Goal: Task Accomplishment & Management: Manage account settings

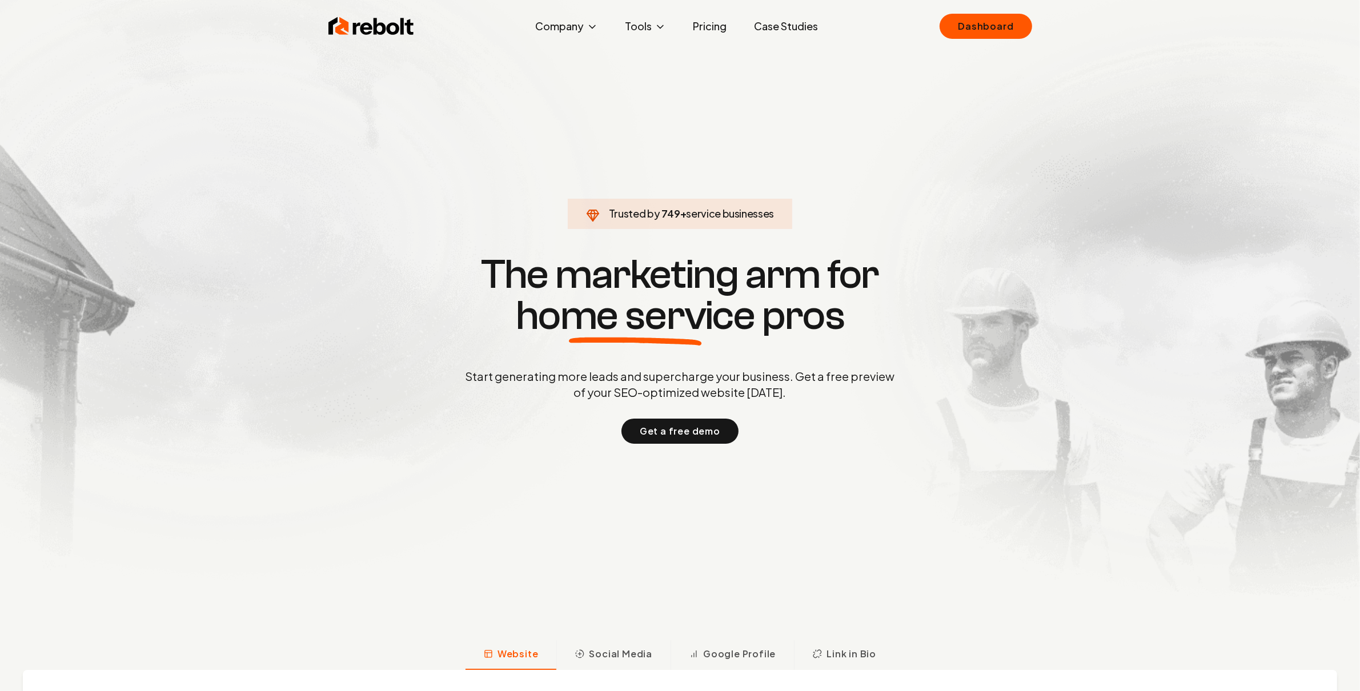
click at [986, 14] on link "Dashboard" at bounding box center [986, 26] width 92 height 25
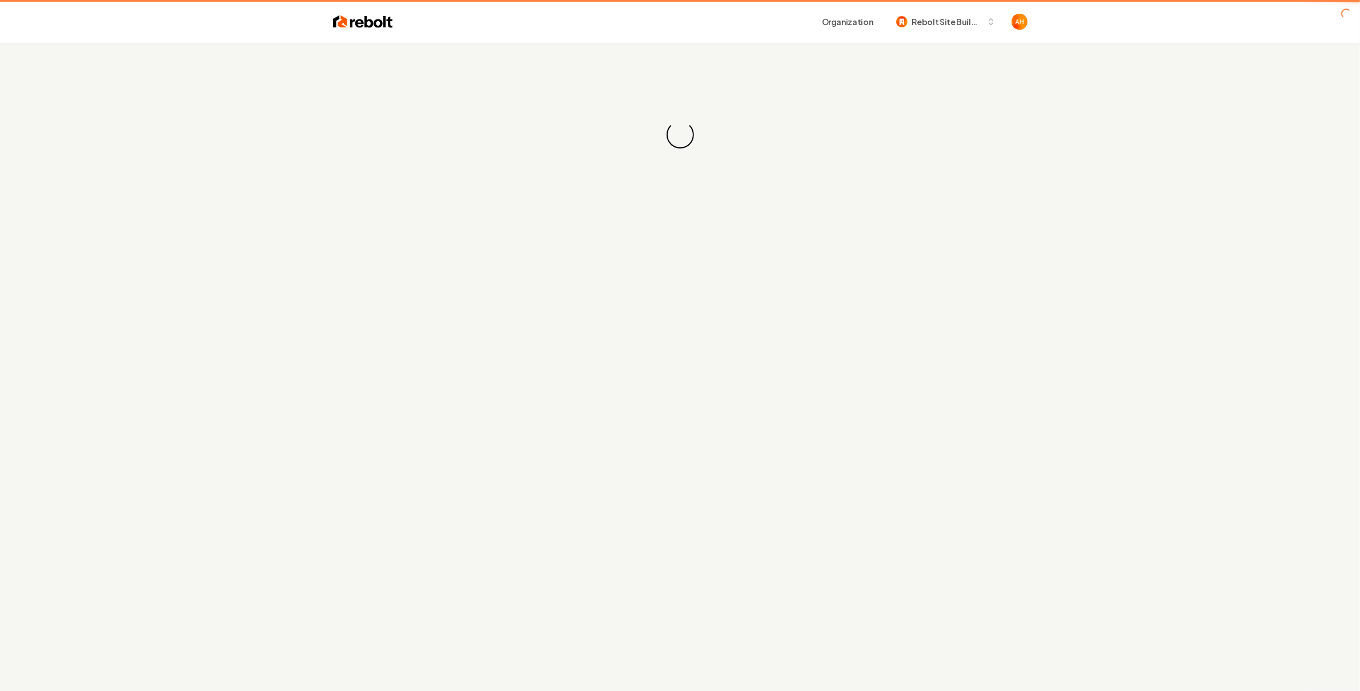
click at [986, 14] on button "Rebolt Site Builder" at bounding box center [945, 21] width 113 height 21
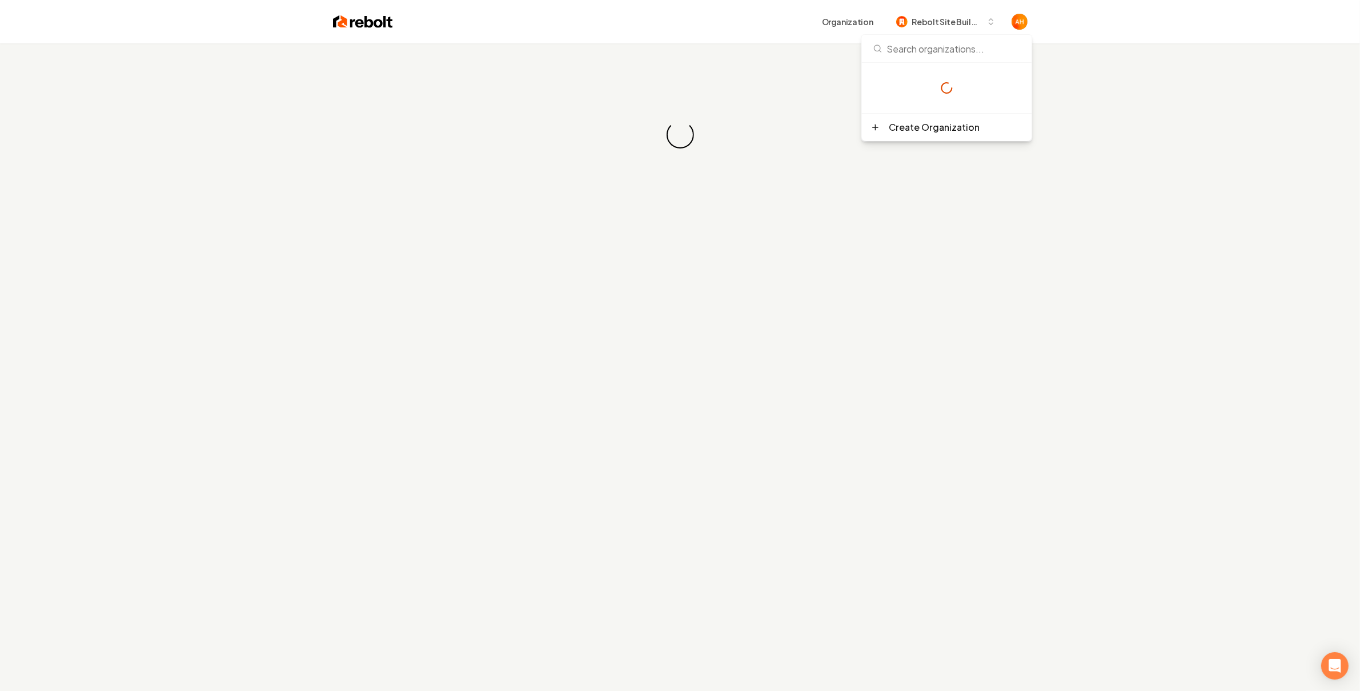
click at [781, 21] on div "Organization Rebolt Site Builder" at bounding box center [710, 21] width 635 height 21
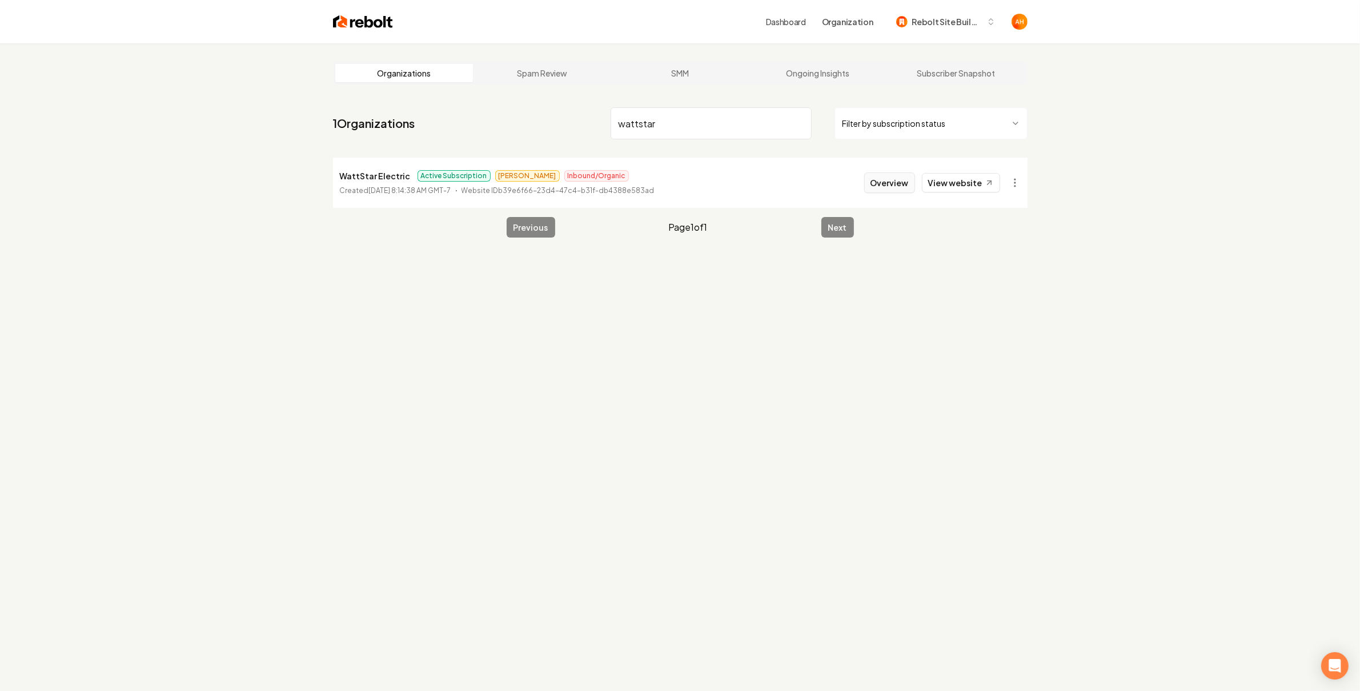
type input "wattstar"
drag, startPoint x: 894, startPoint y: 175, endPoint x: 900, endPoint y: 179, distance: 7.3
click at [894, 175] on button "Overview" at bounding box center [889, 183] width 51 height 21
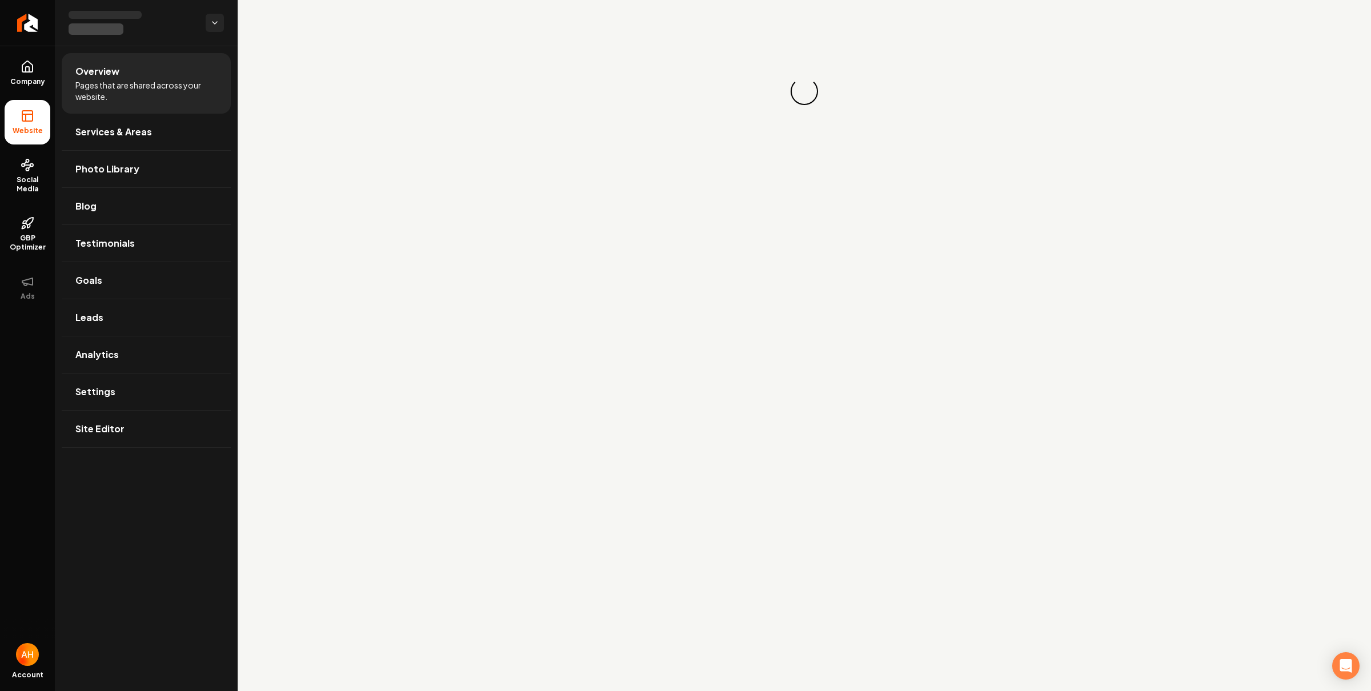
click at [899, 180] on div "Loading... Loading..." at bounding box center [804, 91] width 1133 height 183
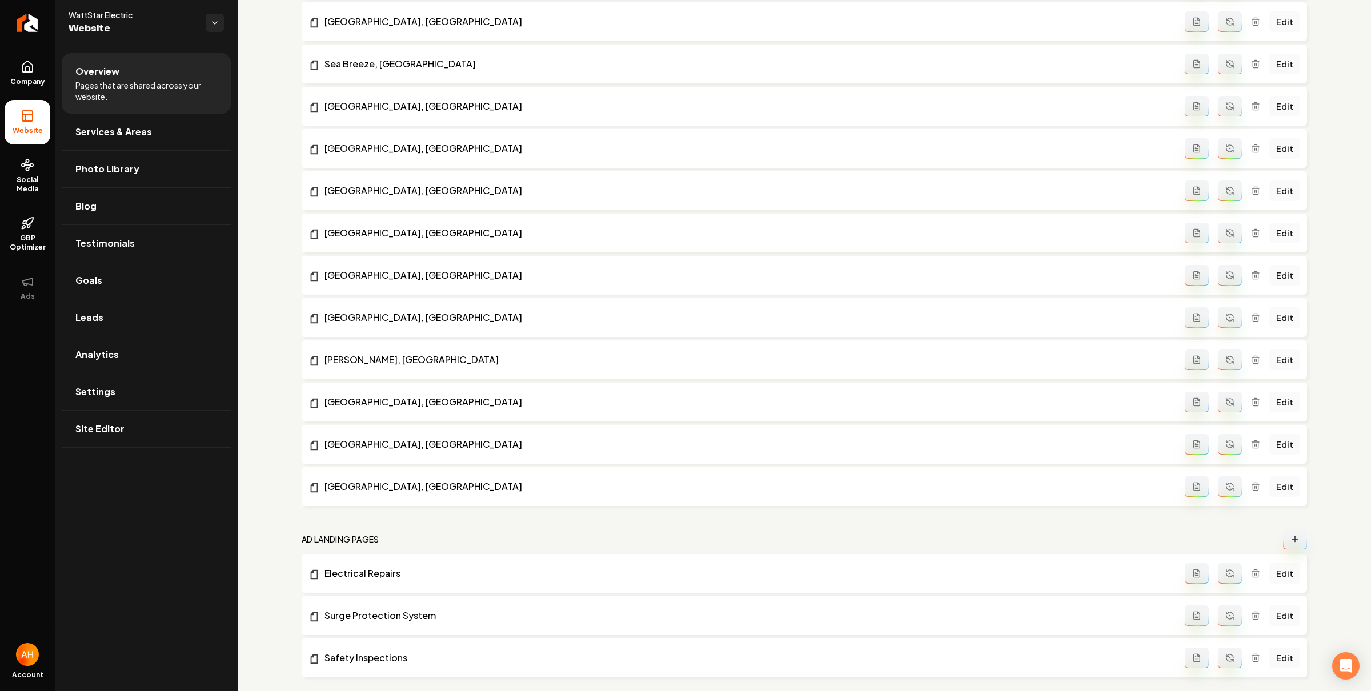
scroll to position [1274, 0]
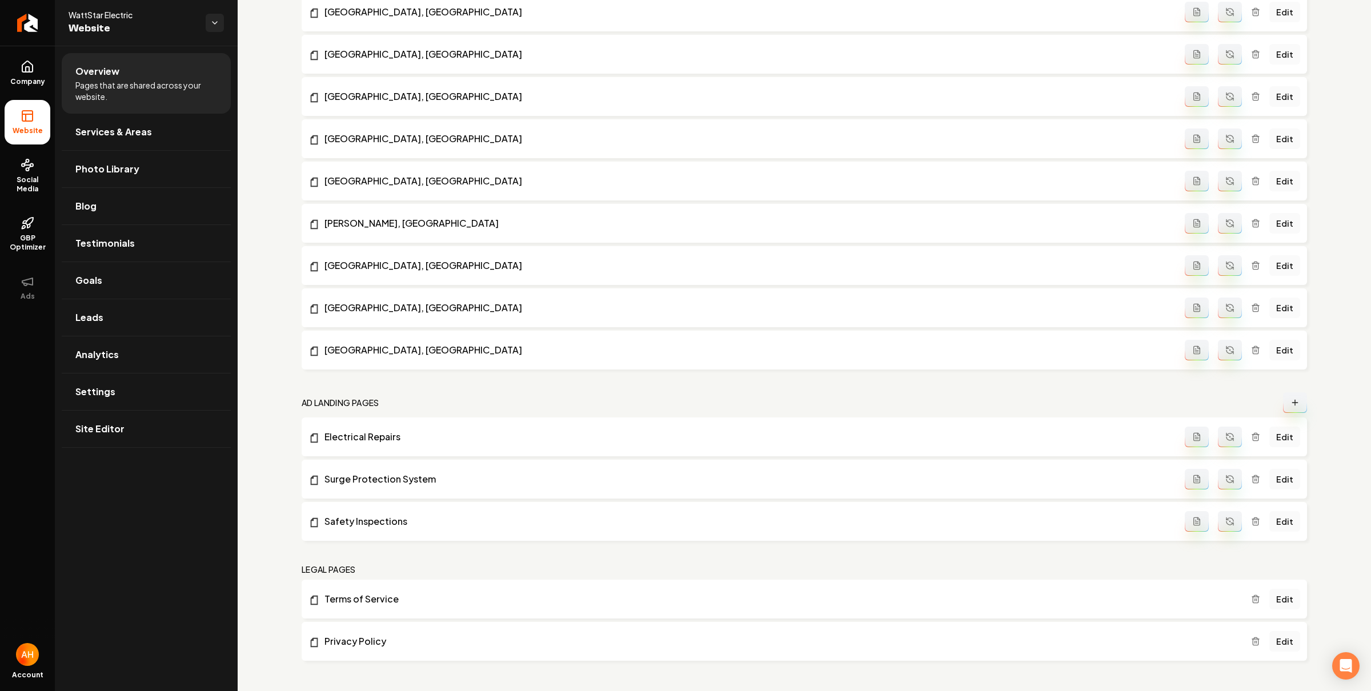
drag, startPoint x: 389, startPoint y: 470, endPoint x: 389, endPoint y: 506, distance: 35.4
drag, startPoint x: 401, startPoint y: 482, endPoint x: 384, endPoint y: 529, distance: 50.4
drag, startPoint x: 386, startPoint y: 525, endPoint x: 609, endPoint y: 453, distance: 234.7
click at [366, 429] on li "Electrical Repairs Edit" at bounding box center [804, 437] width 1005 height 39
click at [366, 431] on link "Electrical Repairs" at bounding box center [746, 437] width 876 height 14
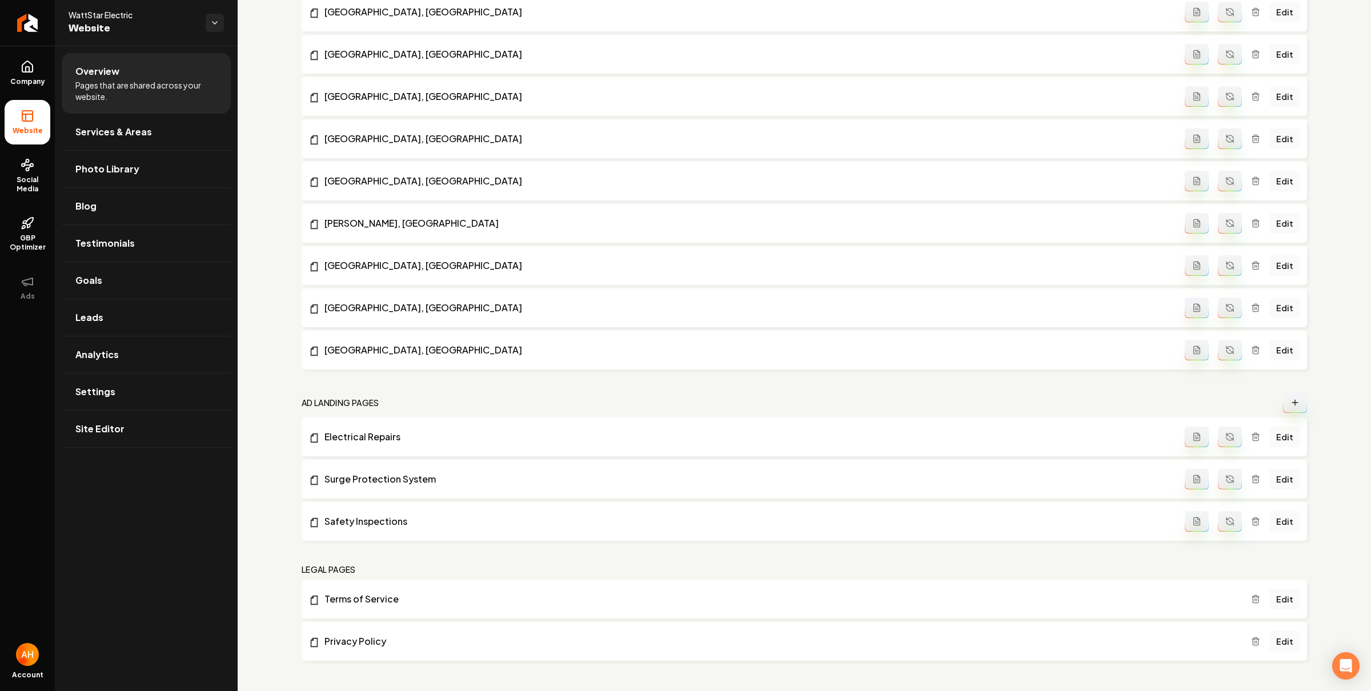
scroll to position [0, 0]
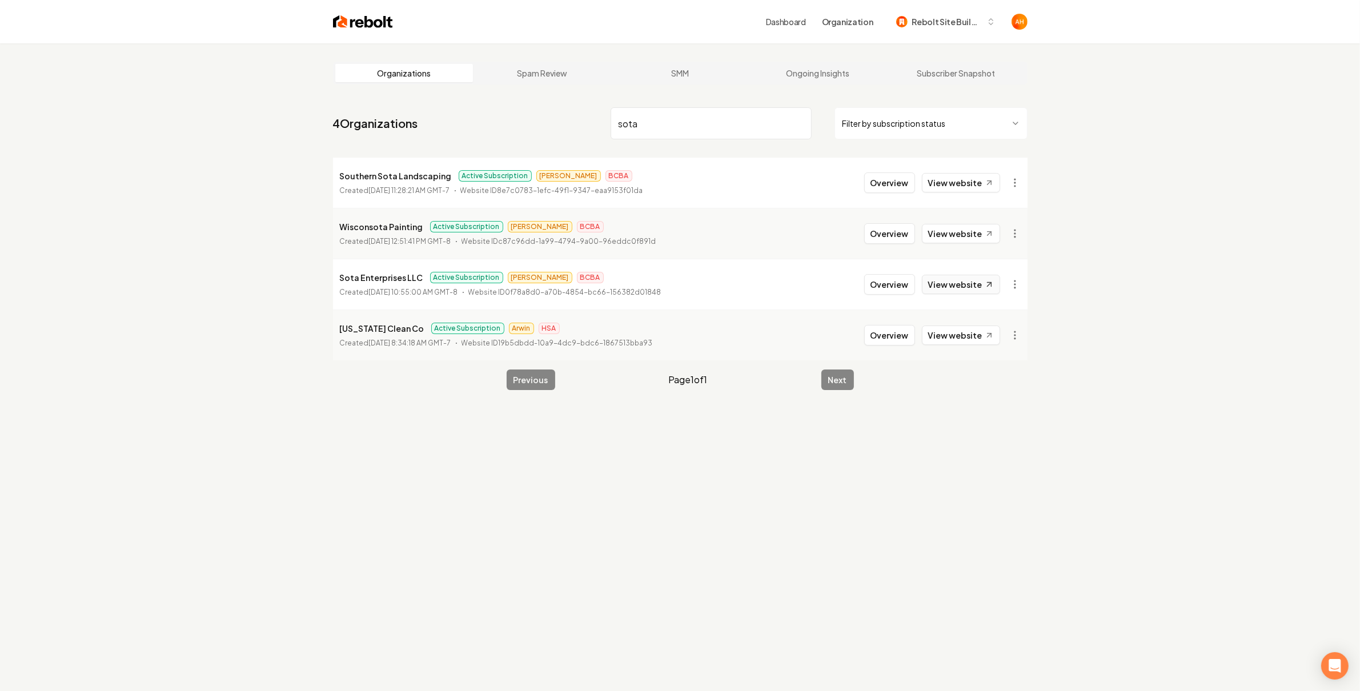
type input "sota"
click at [945, 283] on link "View website" at bounding box center [961, 284] width 78 height 19
click at [915, 282] on button "Overview" at bounding box center [889, 284] width 51 height 21
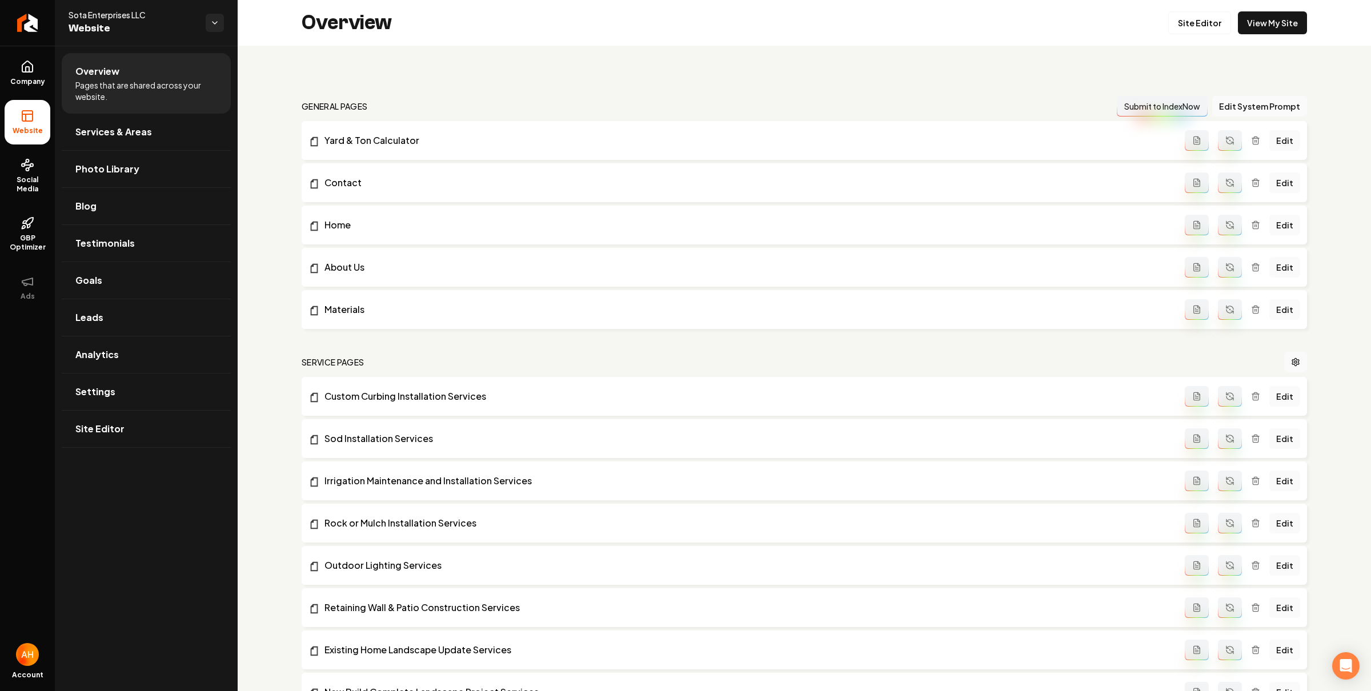
scroll to position [935, 0]
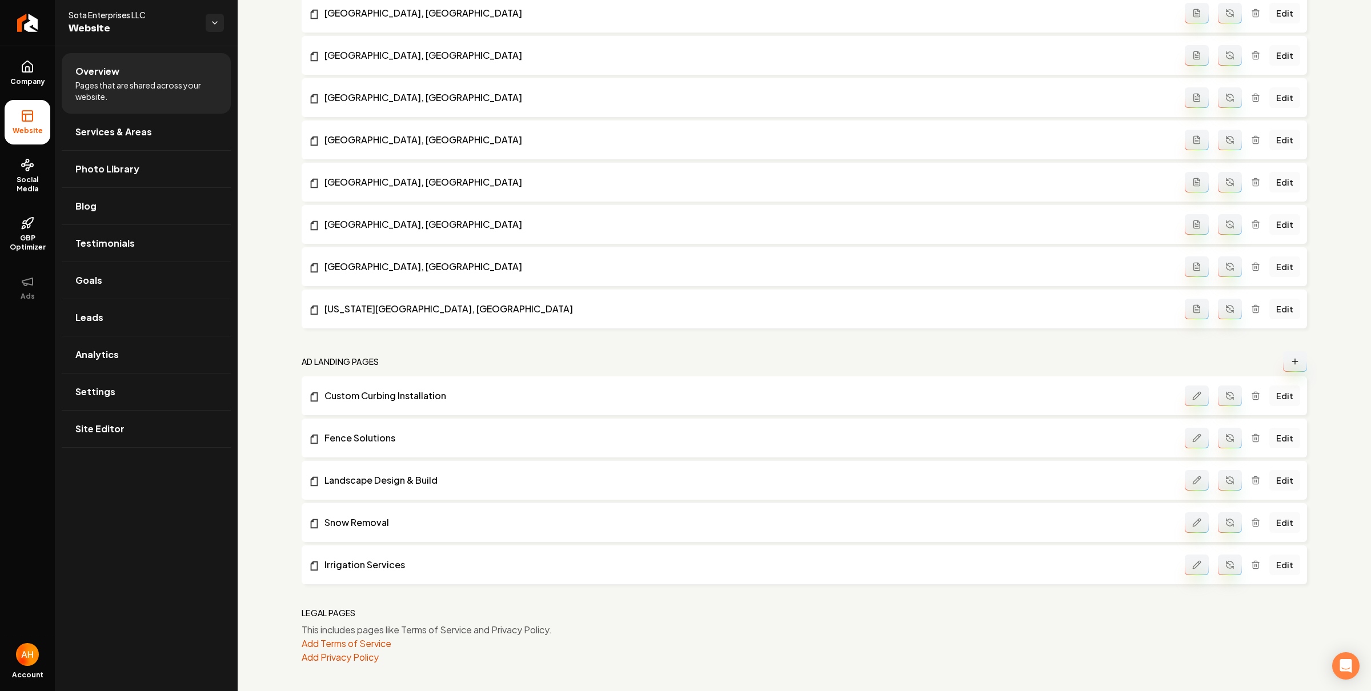
drag, startPoint x: 375, startPoint y: 479, endPoint x: 372, endPoint y: 508, distance: 29.8
drag, startPoint x: 375, startPoint y: 524, endPoint x: 378, endPoint y: 564, distance: 40.7
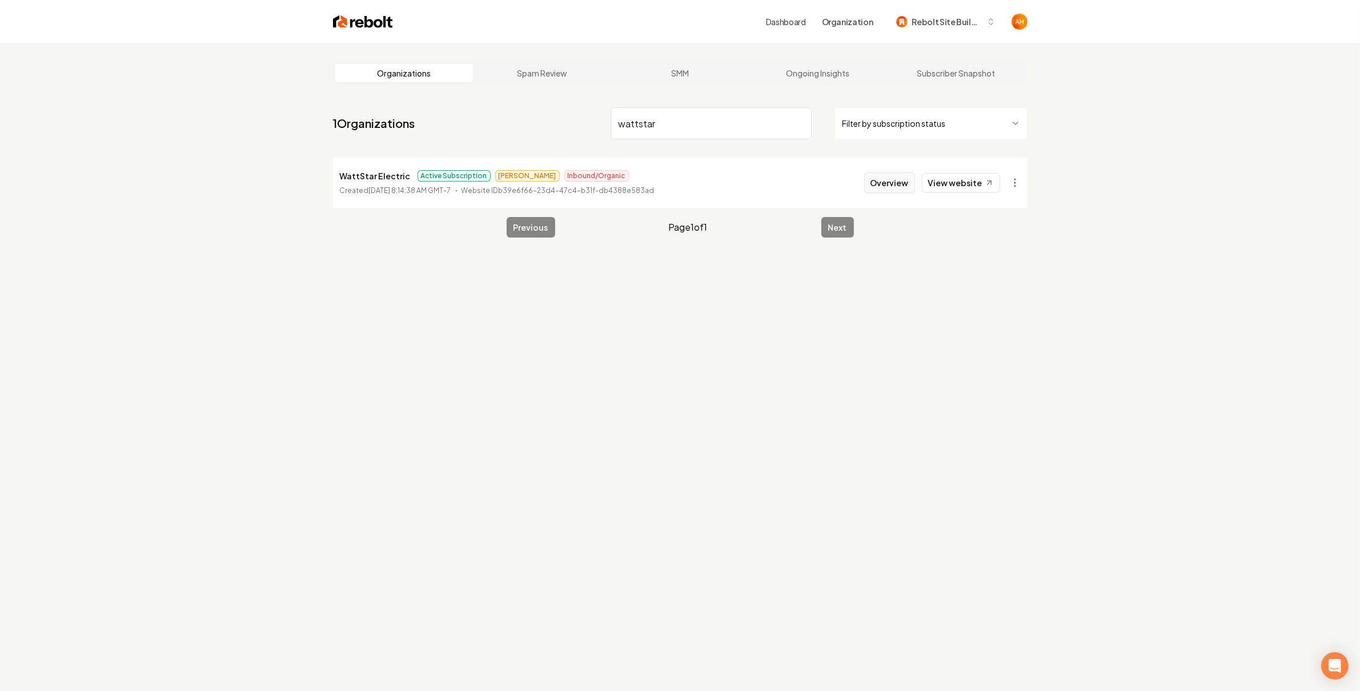
type input "wattstar"
click at [876, 184] on button "Overview" at bounding box center [889, 183] width 51 height 21
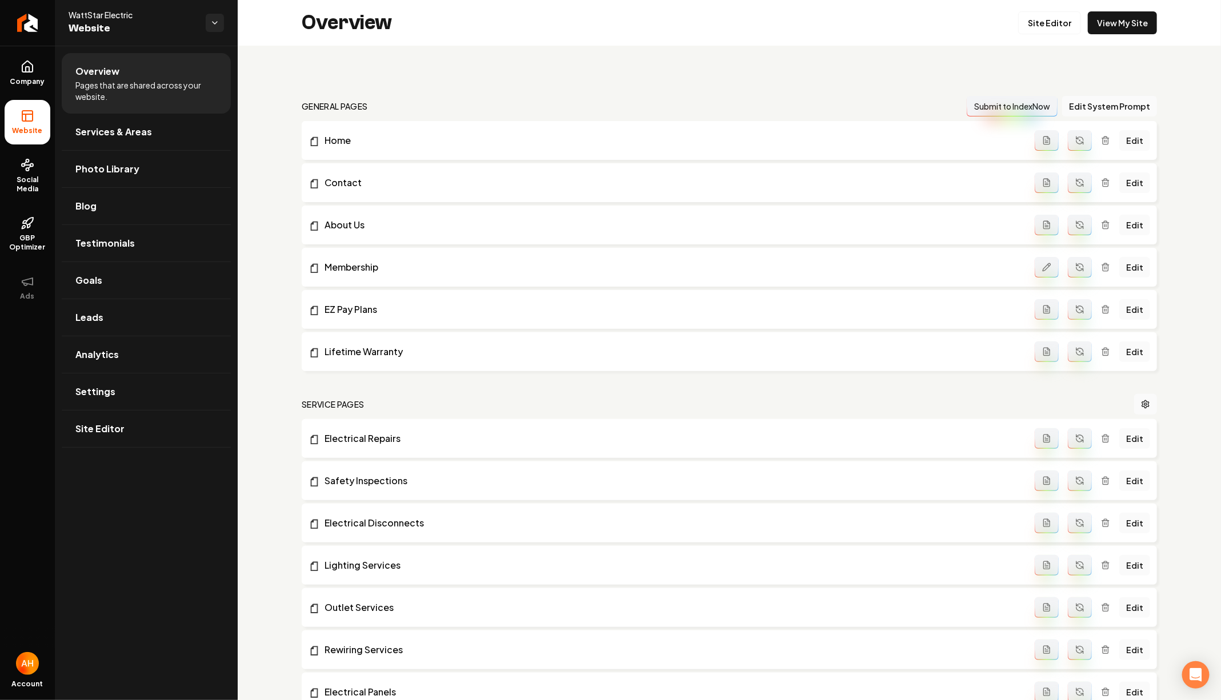
click at [458, 26] on div "Overview Site Editor View My Site" at bounding box center [729, 23] width 983 height 46
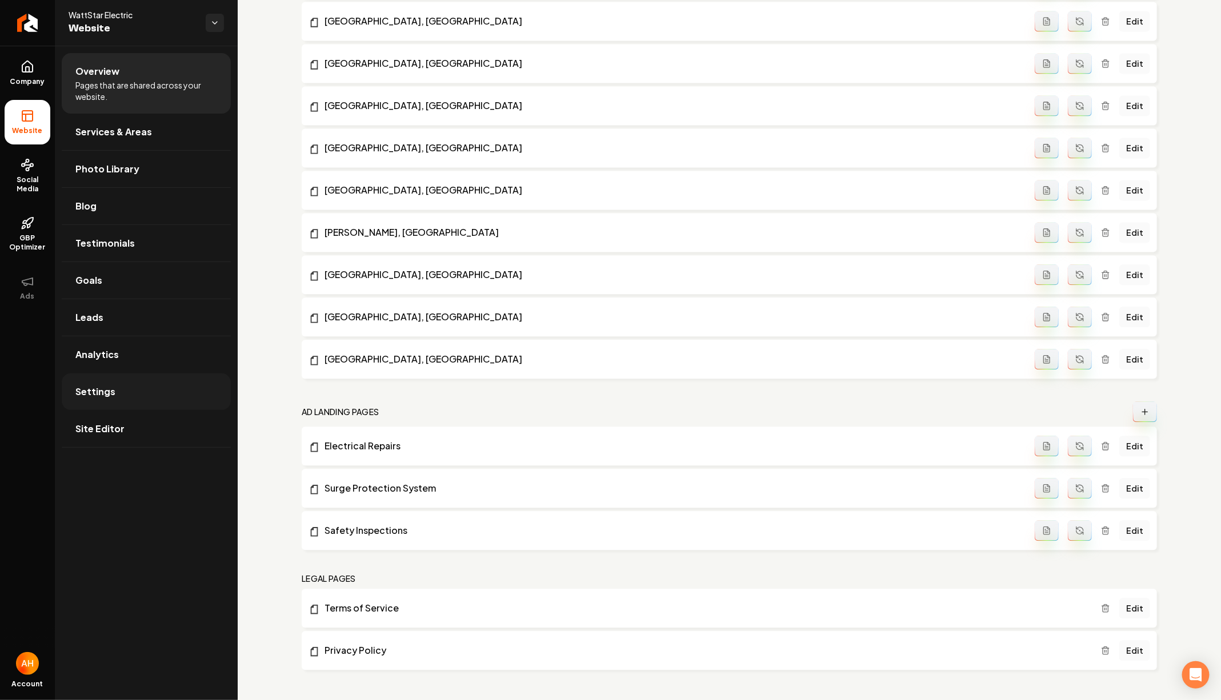
click at [126, 374] on link "Settings" at bounding box center [146, 392] width 169 height 37
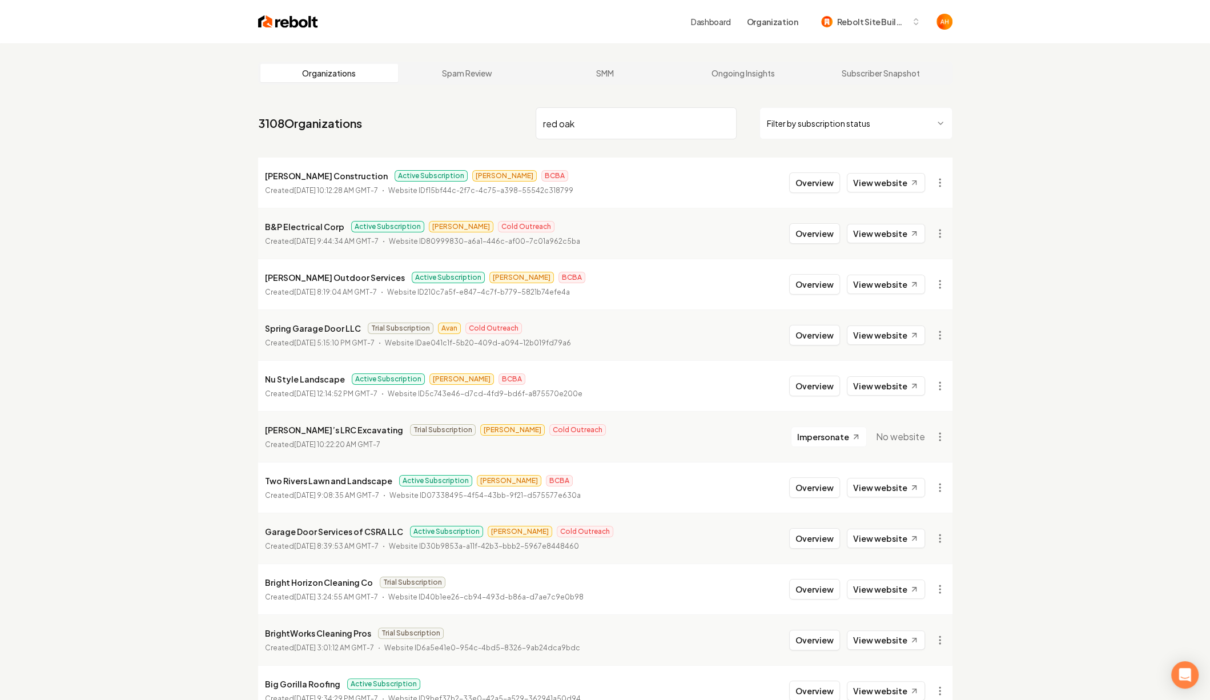
drag, startPoint x: 613, startPoint y: 123, endPoint x: 624, endPoint y: 125, distance: 11.1
click at [613, 123] on input "red oak" at bounding box center [636, 123] width 201 height 32
type input "red oak"
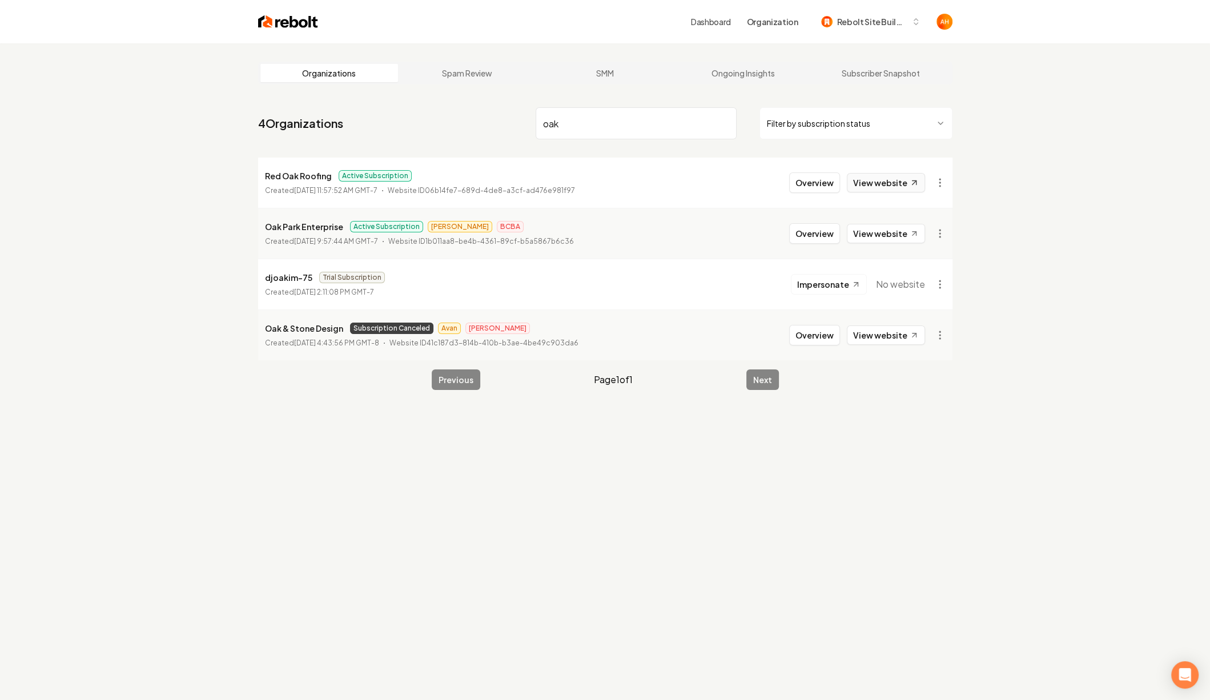
type input "oak"
click at [888, 177] on link "View website" at bounding box center [886, 182] width 78 height 19
click at [802, 184] on button "Overview" at bounding box center [814, 183] width 51 height 21
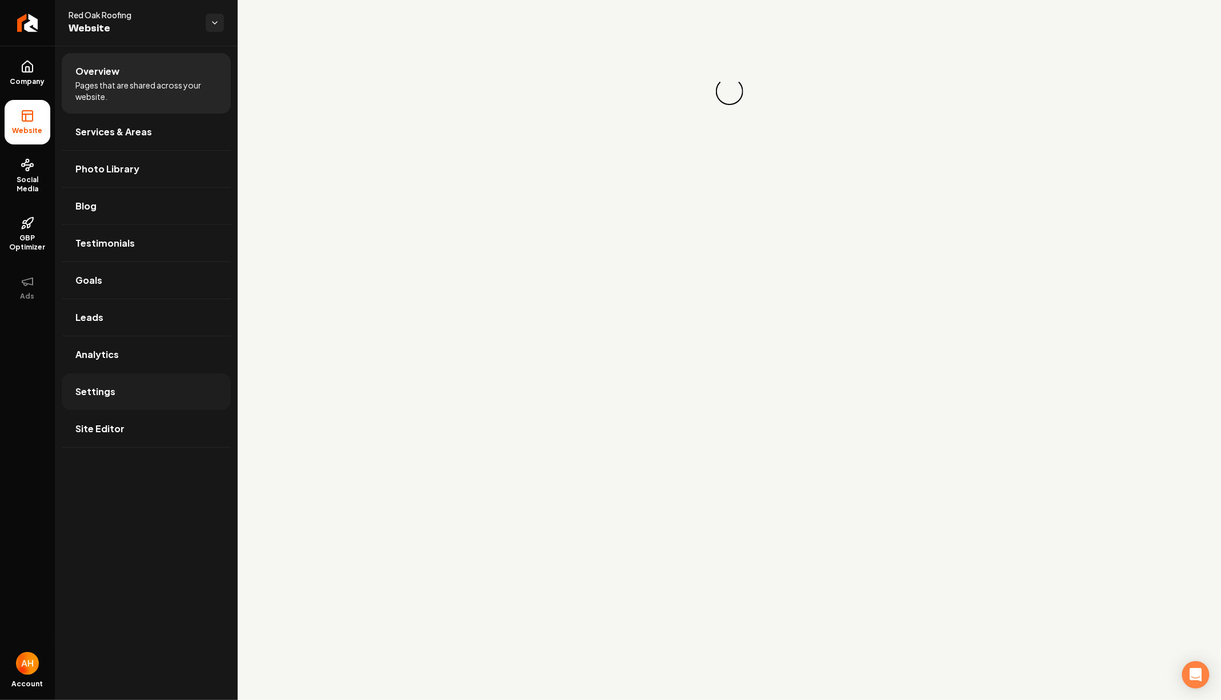
click at [113, 383] on link "Settings" at bounding box center [146, 392] width 169 height 37
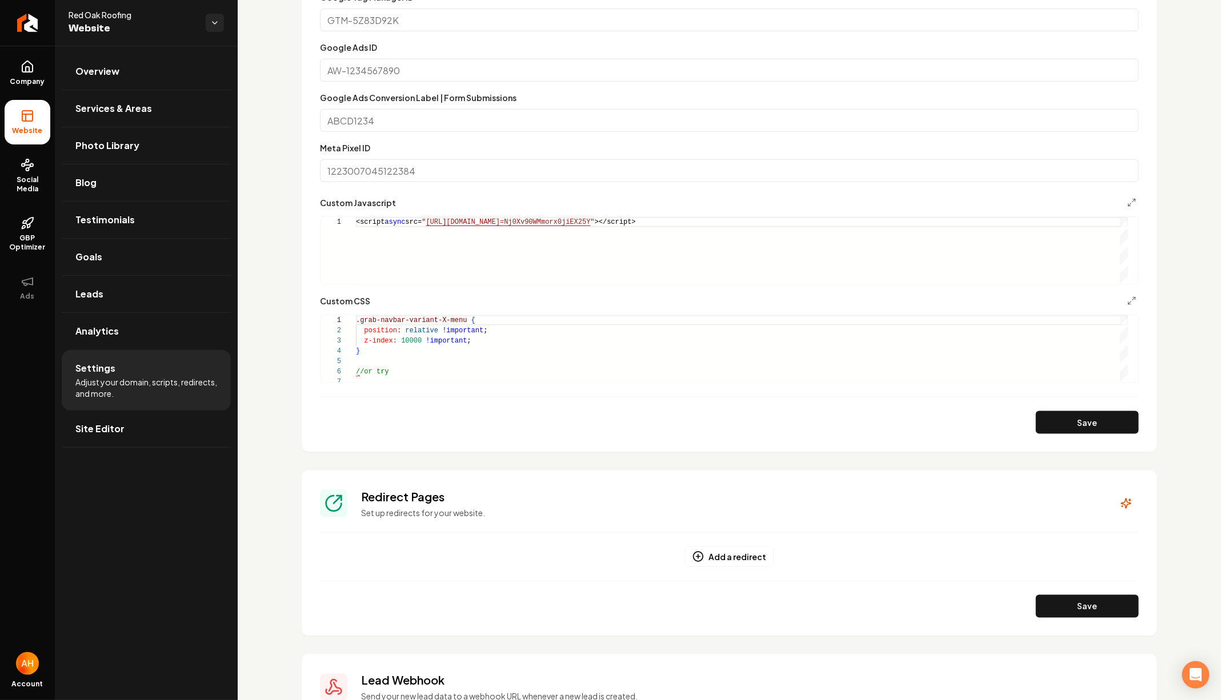
scroll to position [623, 0]
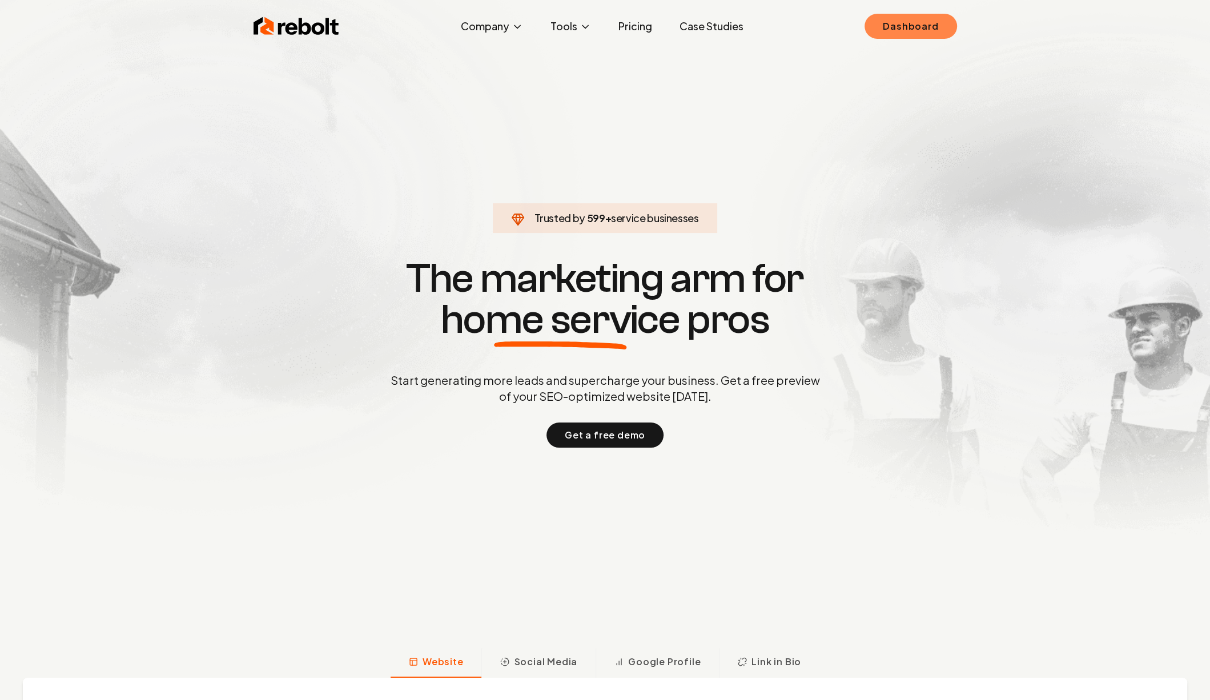
click at [911, 22] on link "Dashboard" at bounding box center [911, 26] width 92 height 25
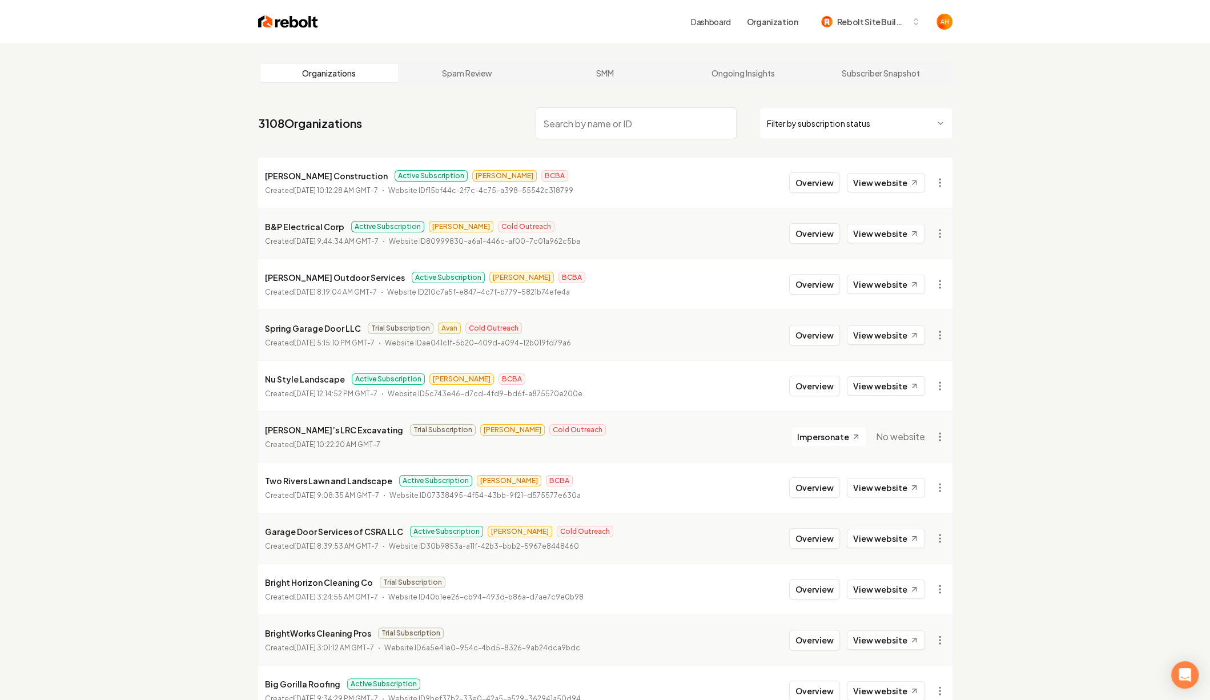
click at [576, 123] on input "search" at bounding box center [636, 123] width 201 height 32
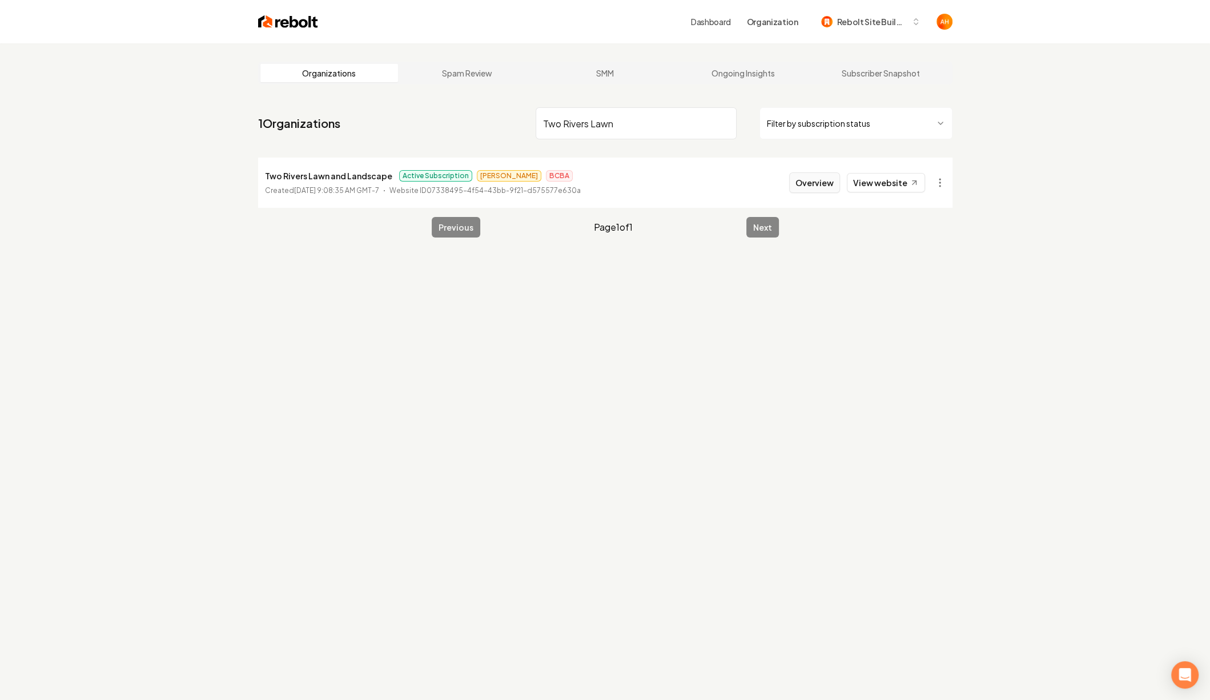
type input "Two Rivers Lawn"
click at [815, 186] on button "Overview" at bounding box center [814, 183] width 51 height 21
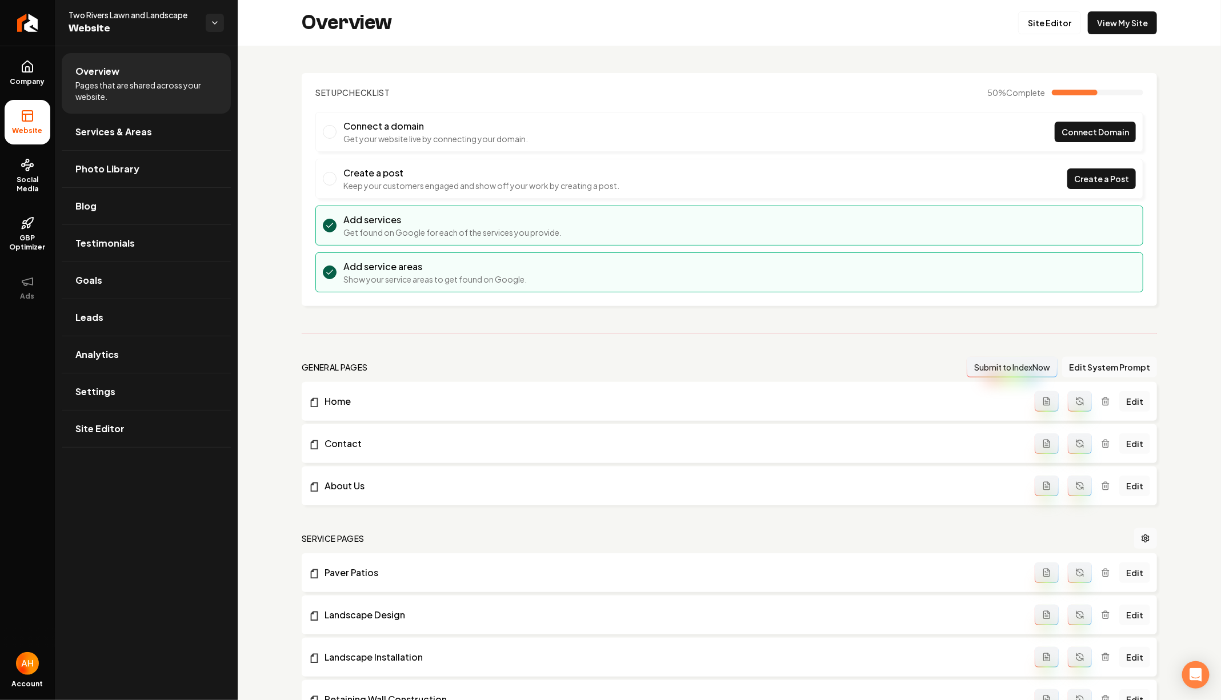
scroll to position [296, 0]
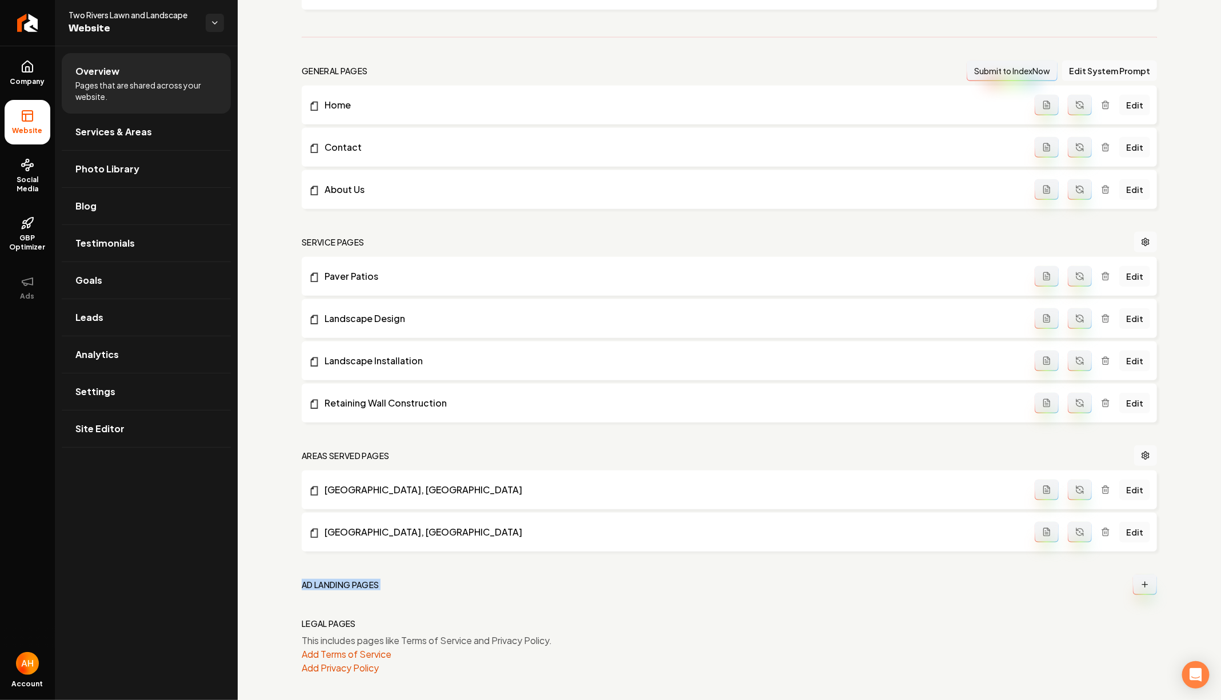
drag, startPoint x: 290, startPoint y: 581, endPoint x: 1164, endPoint y: 577, distance: 873.4
click at [1165, 577] on div "Setup Checklist 50 % Complete Connect a domain Get your website live by connect…" at bounding box center [729, 225] width 983 height 953
click at [775, 571] on div "general pages Submit to IndexNow Edit System Prompt Home Edit Contact Edit Abou…" at bounding box center [729, 368] width 855 height 615
drag, startPoint x: 290, startPoint y: 580, endPoint x: 478, endPoint y: 579, distance: 187.4
click at [478, 580] on div "Setup Checklist 50 % Complete Connect a domain Get your website live by connect…" at bounding box center [729, 225] width 983 height 953
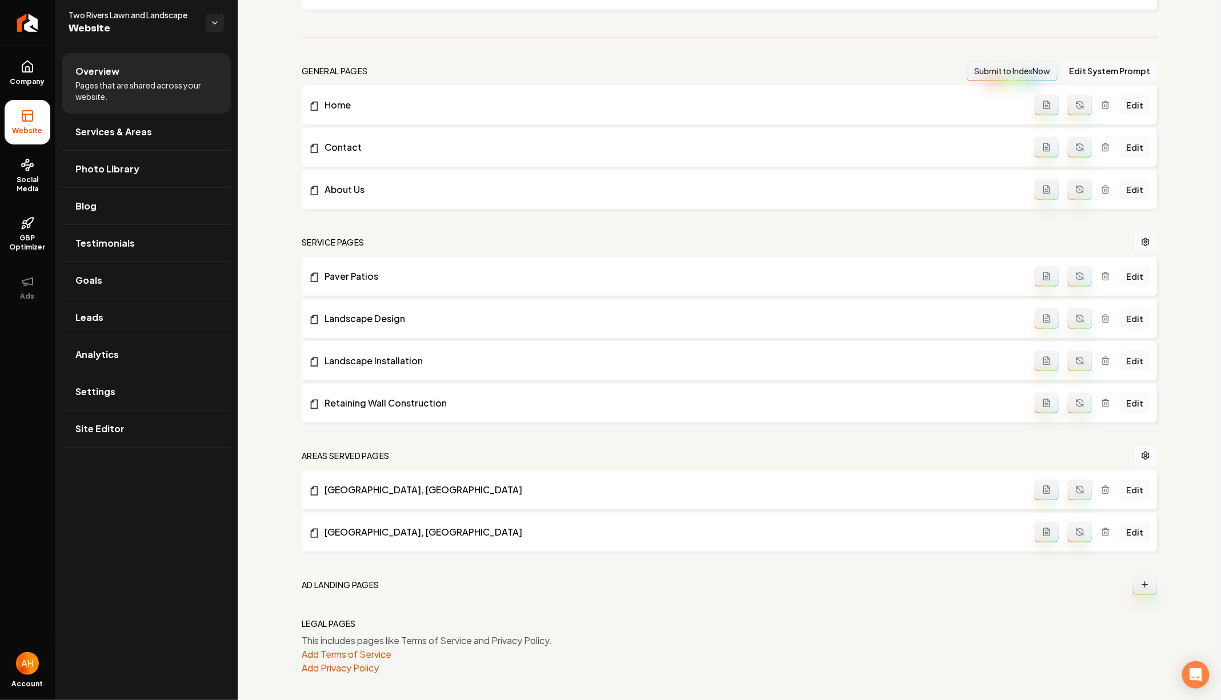
click at [319, 575] on nav "Ad landing pages" at bounding box center [729, 585] width 855 height 21
click at [1142, 585] on icon "Main content area" at bounding box center [1144, 585] width 5 height 0
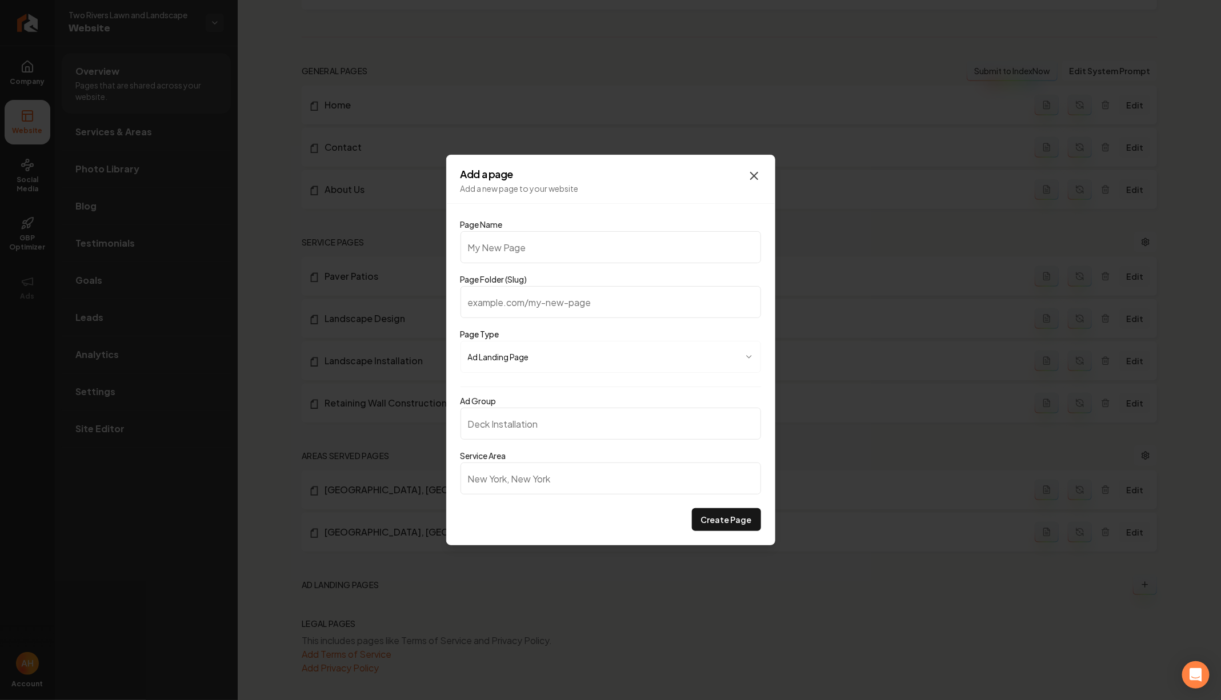
click at [753, 170] on icon "button" at bounding box center [754, 176] width 14 height 14
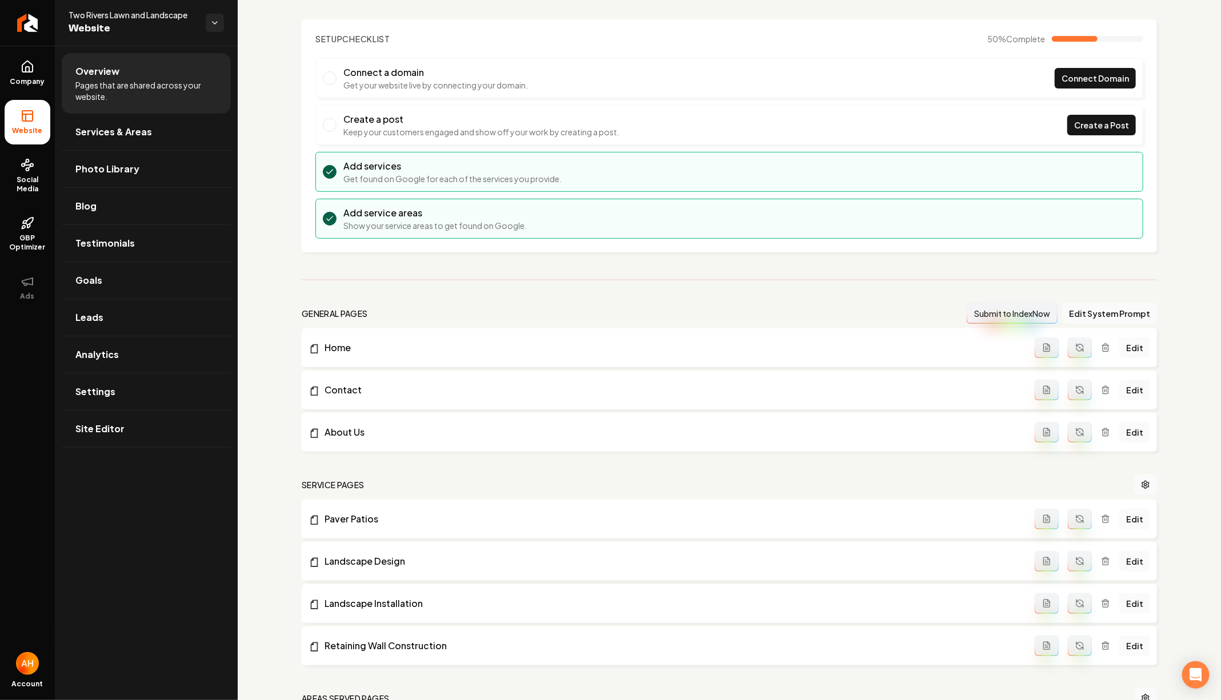
scroll to position [0, 0]
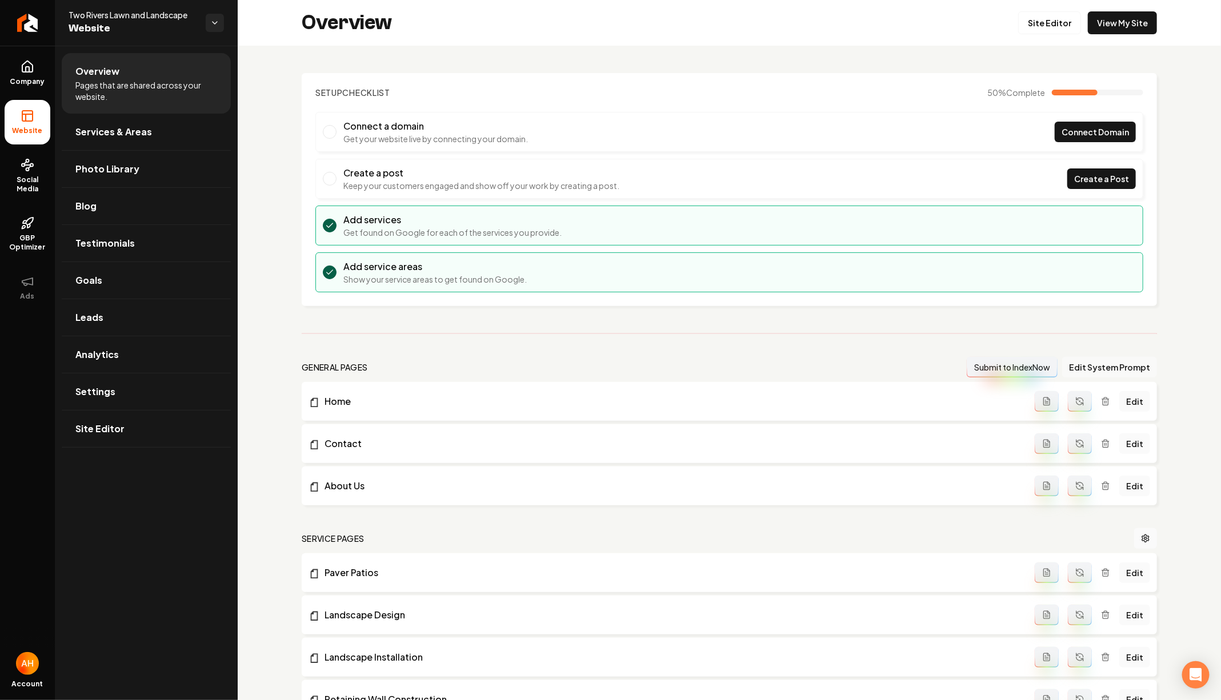
click at [1097, 366] on button "Edit System Prompt" at bounding box center [1109, 367] width 95 height 21
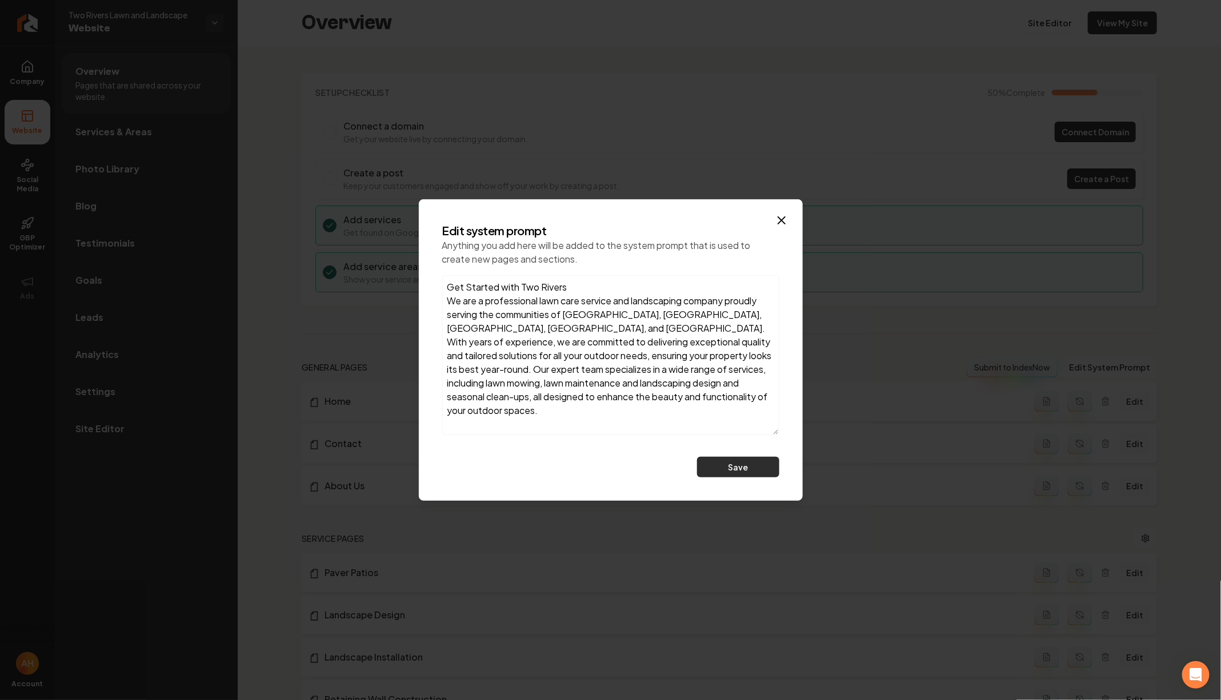
drag, startPoint x: 776, startPoint y: 386, endPoint x: 776, endPoint y: 473, distance: 86.8
click at [776, 474] on div "Edit system prompt Anything you add here will be added to the system prompt tha…" at bounding box center [610, 350] width 355 height 273
click at [749, 407] on textarea "Get Started with Two Rivers We are a professional lawn care service and landsca…" at bounding box center [610, 355] width 337 height 161
type textarea "Get Started with Two Rivers We are a professional lawn care service and landsca…"
click at [779, 220] on icon "button" at bounding box center [782, 221] width 14 height 14
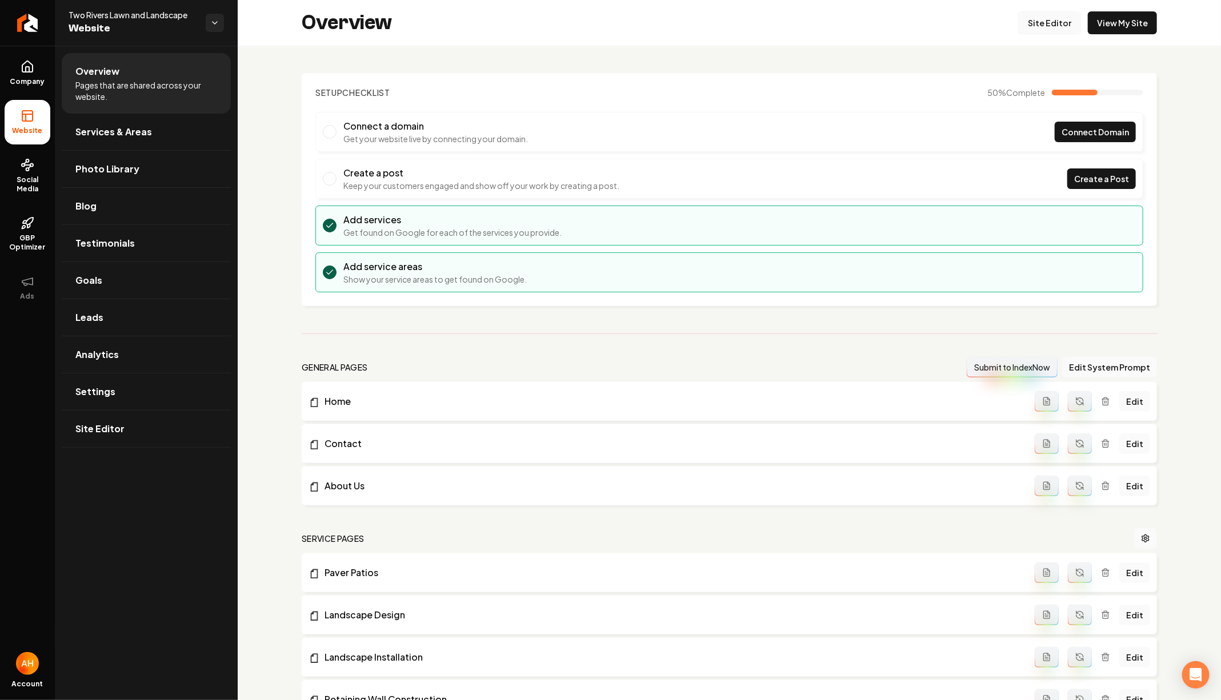
click at [1044, 21] on link "Site Editor" at bounding box center [1049, 22] width 63 height 23
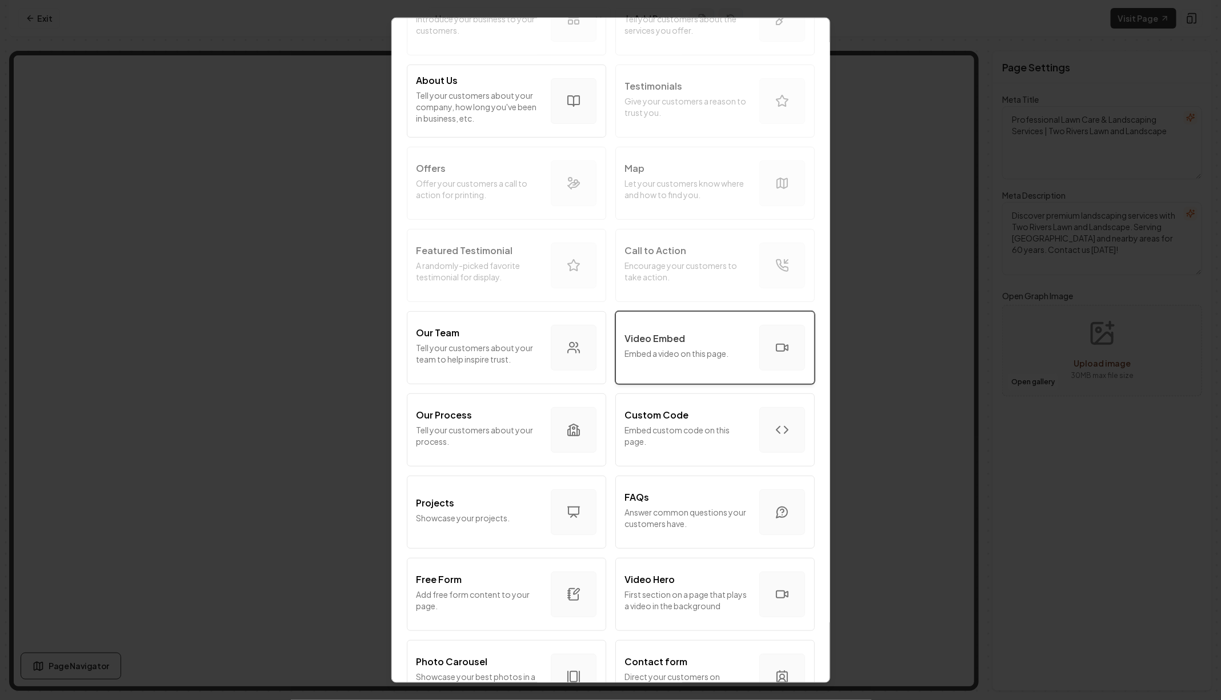
scroll to position [98, 0]
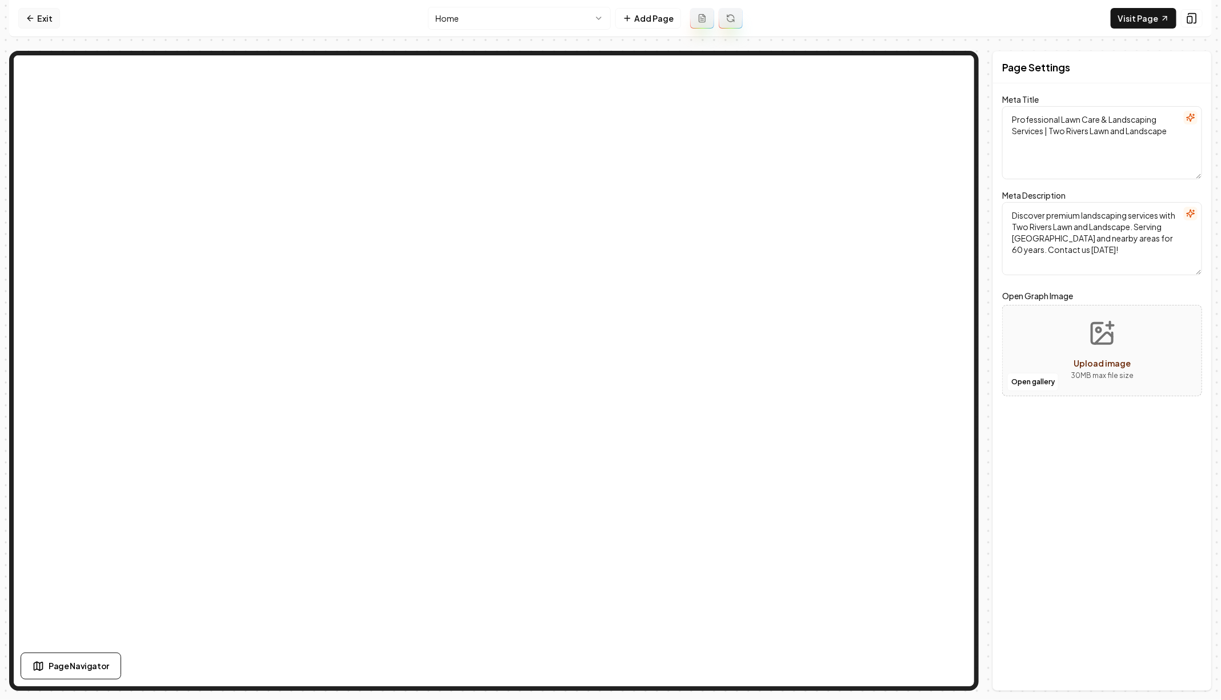
click at [46, 17] on link "Exit" at bounding box center [39, 18] width 42 height 21
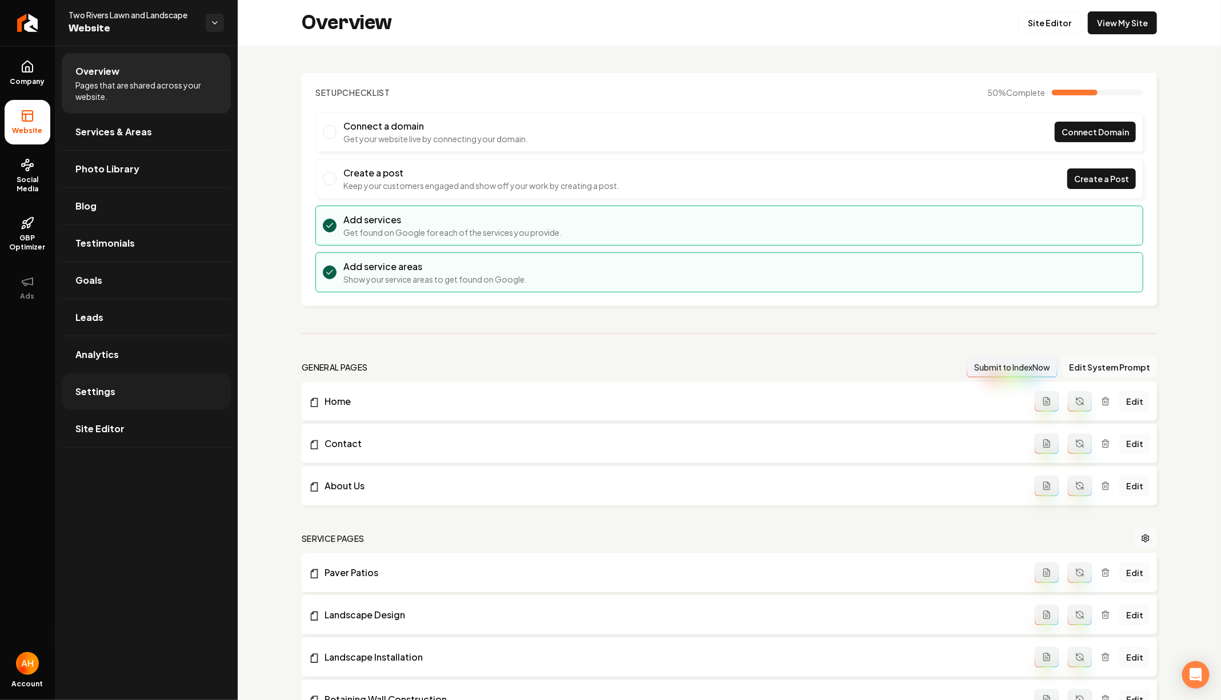
click at [199, 387] on link "Settings" at bounding box center [146, 392] width 169 height 37
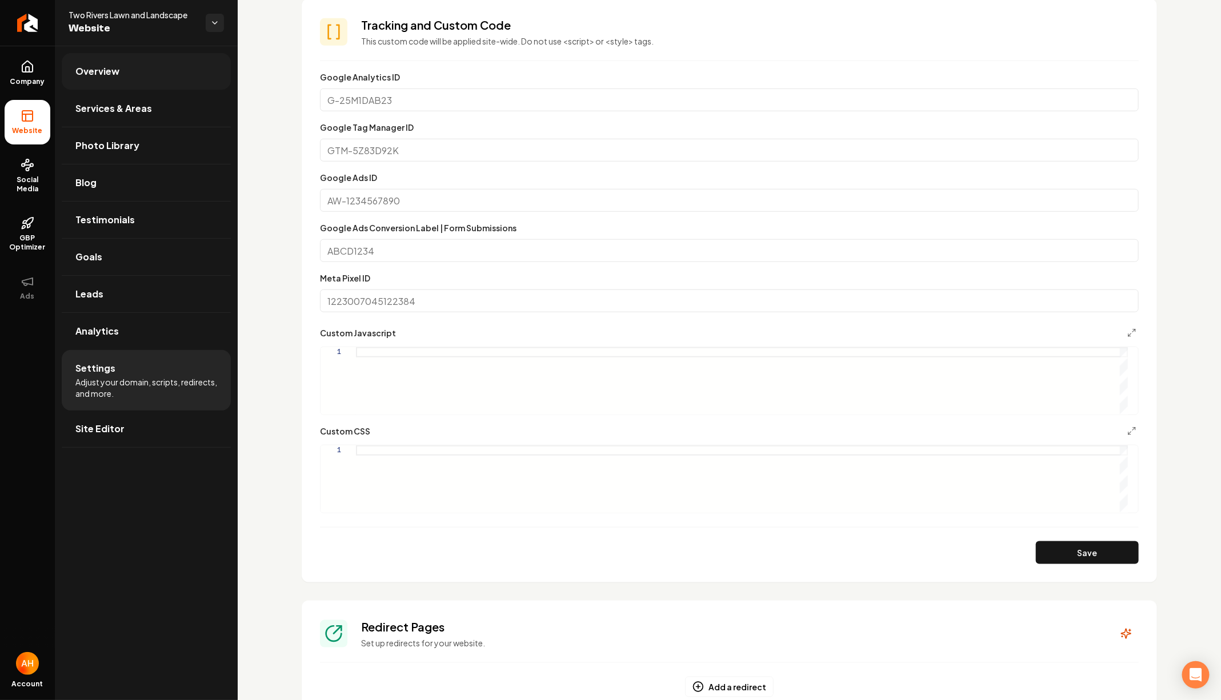
scroll to position [507, 0]
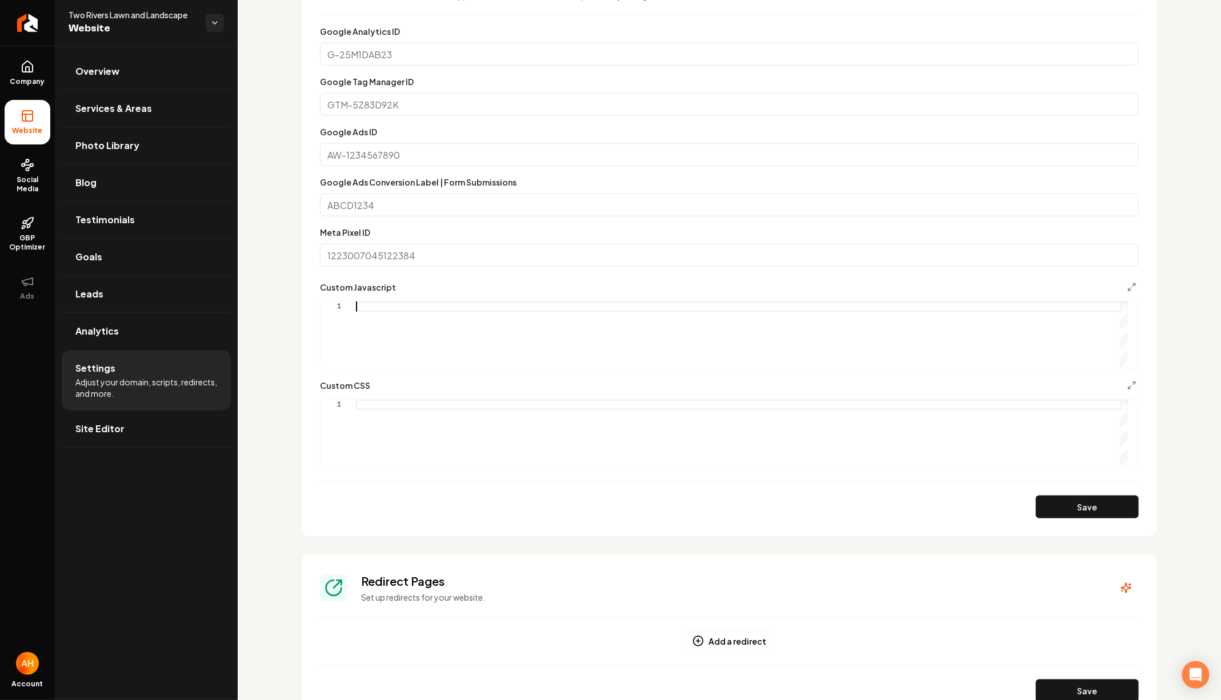
click at [531, 315] on div "Main content area" at bounding box center [742, 335] width 772 height 67
click at [527, 406] on div "Main content area" at bounding box center [742, 433] width 772 height 67
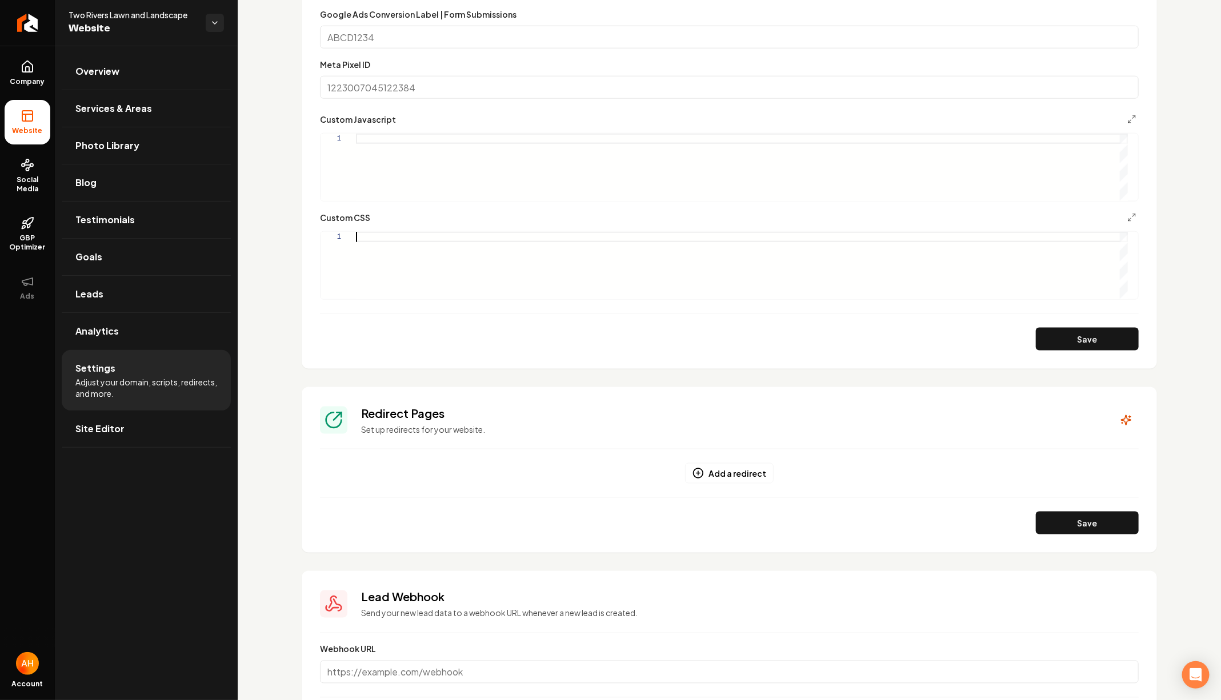
scroll to position [694, 0]
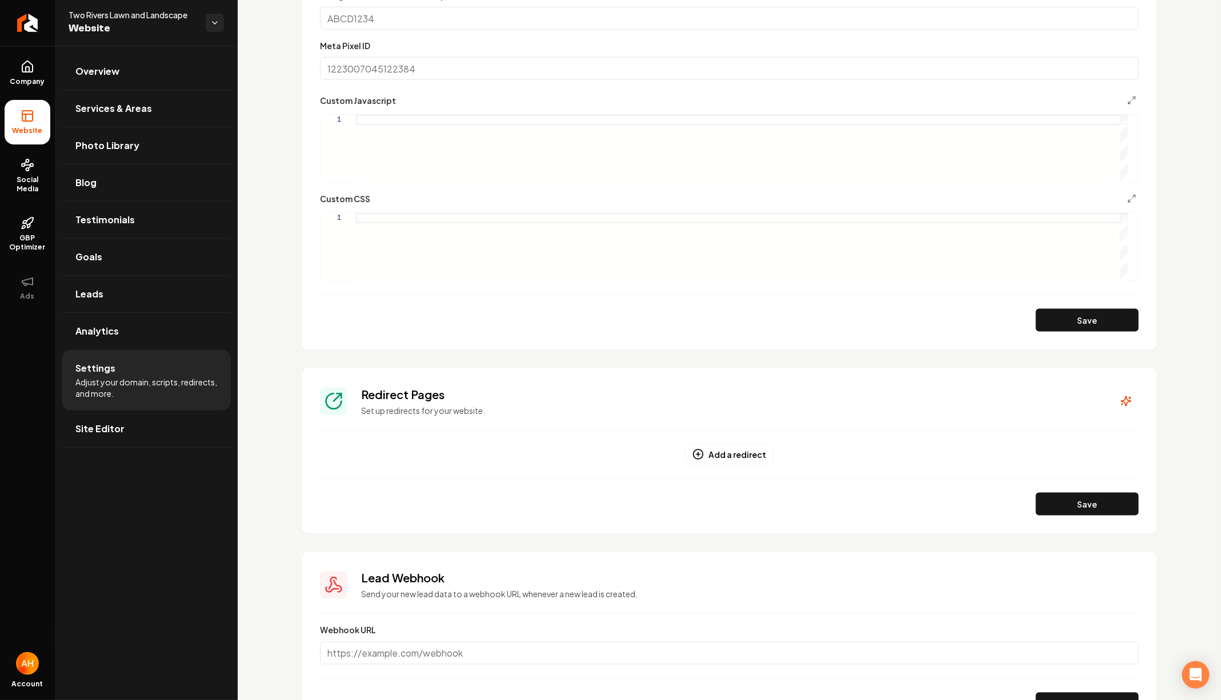
click at [431, 109] on div "Custom Javascript 1" at bounding box center [729, 138] width 819 height 89
click at [431, 188] on form "Google Analytics ID Google Tag Manager ID Google Ads ID Google Ads Conversion L…" at bounding box center [729, 85] width 819 height 494
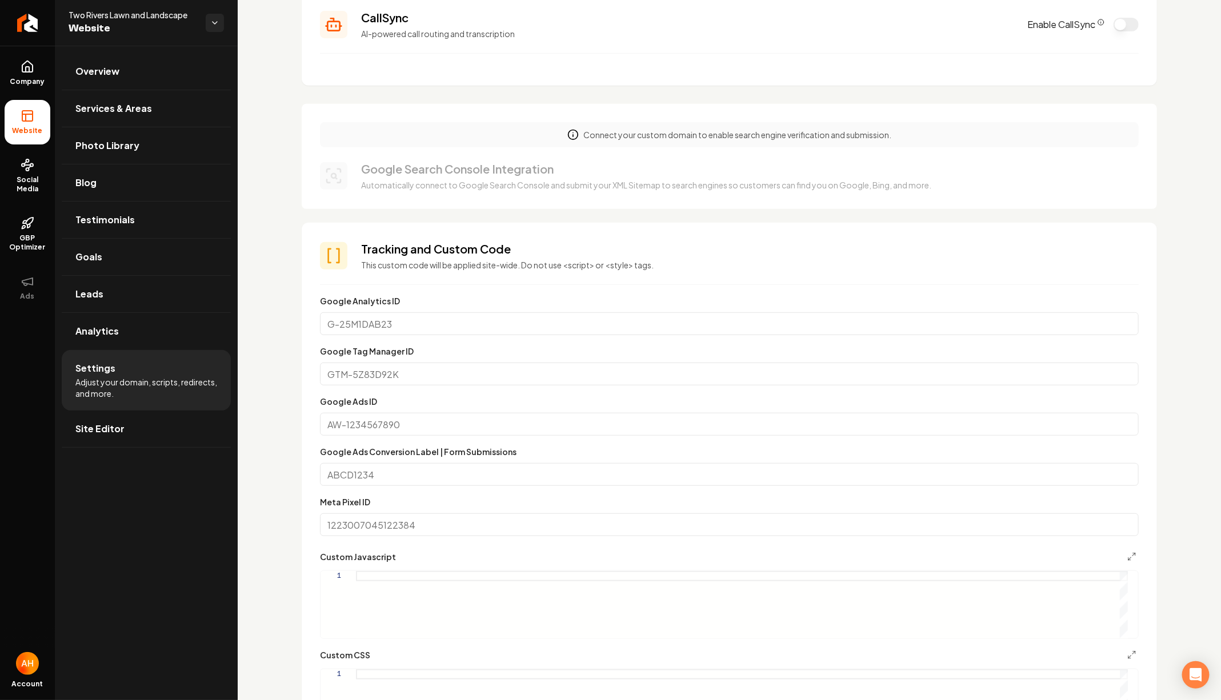
scroll to position [0, 0]
